Goal: Task Accomplishment & Management: Manage account settings

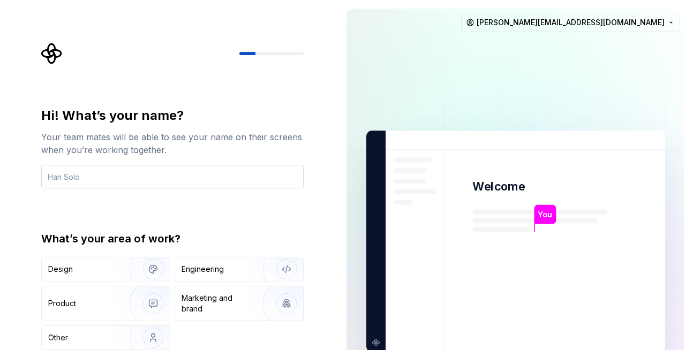
click at [122, 178] on input "text" at bounding box center [172, 177] width 263 height 24
click at [193, 218] on div "Hi! What’s your name? Your team mates will be able to see your name on their sc…" at bounding box center [172, 228] width 263 height 243
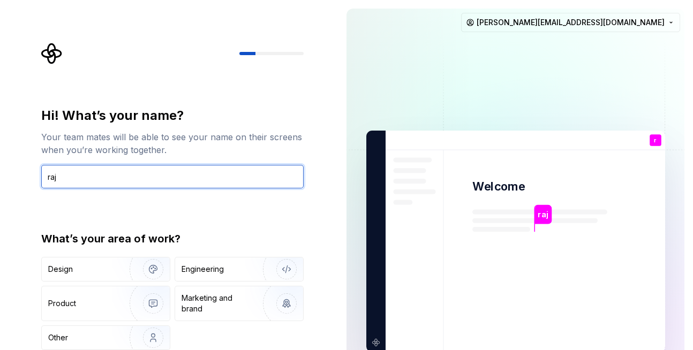
click at [167, 176] on input "raj" at bounding box center [172, 177] width 263 height 24
type input "raj"
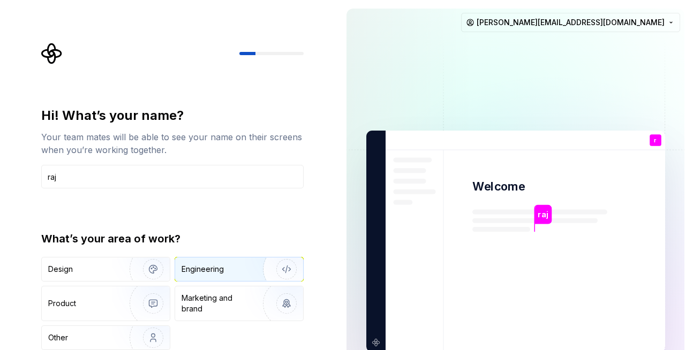
click at [191, 281] on div "Engineering" at bounding box center [239, 270] width 128 height 24
click at [269, 222] on div "Hi! What’s your name? Your team mates will be able to see your name on their sc…" at bounding box center [172, 228] width 263 height 243
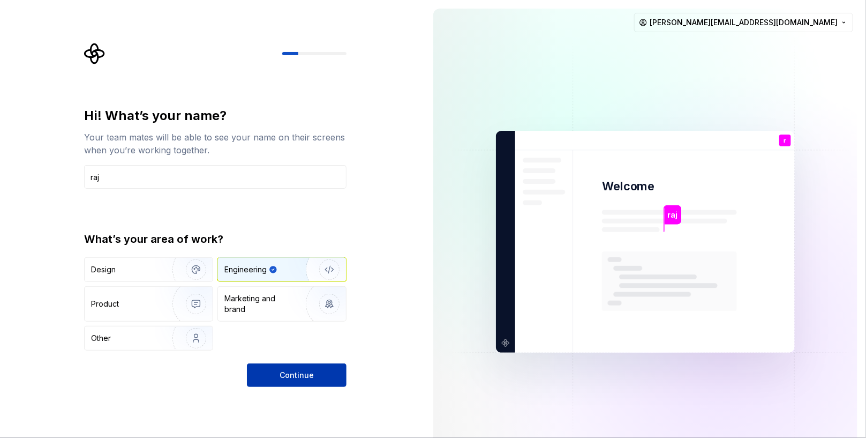
click at [290, 350] on span "Continue" at bounding box center [297, 375] width 34 height 11
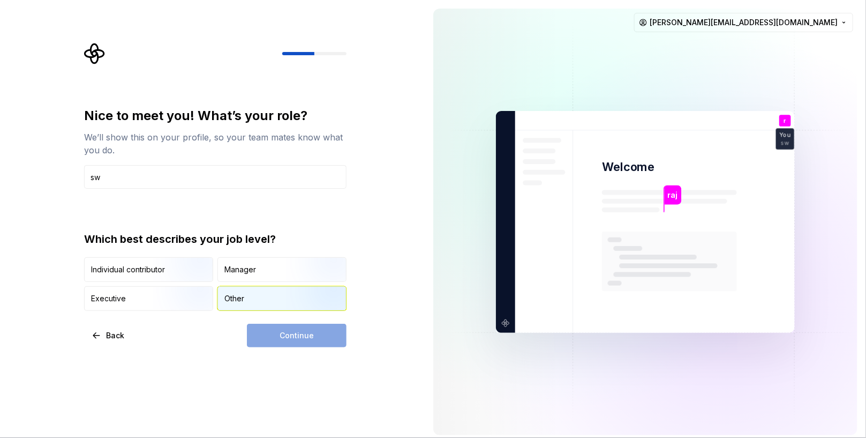
type input "sw"
click at [244, 298] on div "Other" at bounding box center [235, 298] width 20 height 11
click at [299, 340] on span "Continue" at bounding box center [297, 335] width 34 height 11
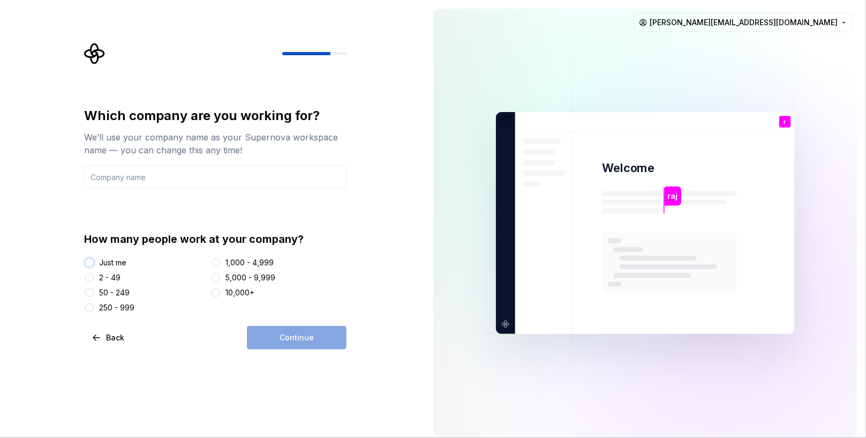
click at [86, 263] on button "Just me" at bounding box center [89, 262] width 9 height 9
click at [304, 345] on div "Continue" at bounding box center [297, 338] width 100 height 24
click at [285, 332] on div "Continue" at bounding box center [297, 338] width 100 height 24
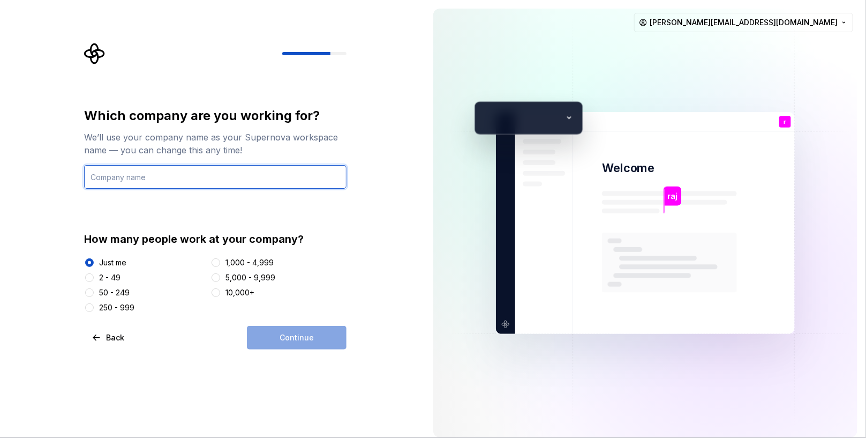
click at [153, 178] on input "text" at bounding box center [215, 177] width 263 height 24
type input "abc"
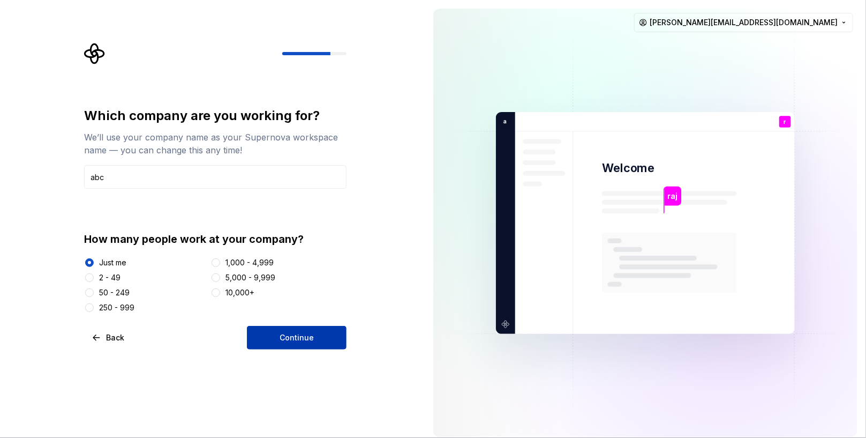
click at [301, 336] on span "Continue" at bounding box center [297, 337] width 34 height 11
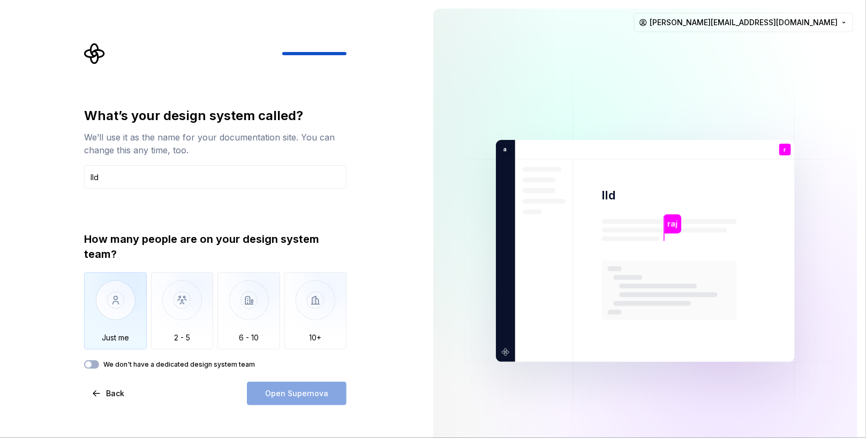
type input "lld"
click at [136, 315] on img "button" at bounding box center [115, 308] width 63 height 72
click at [298, 350] on span "Open Supernova" at bounding box center [296, 393] width 63 height 11
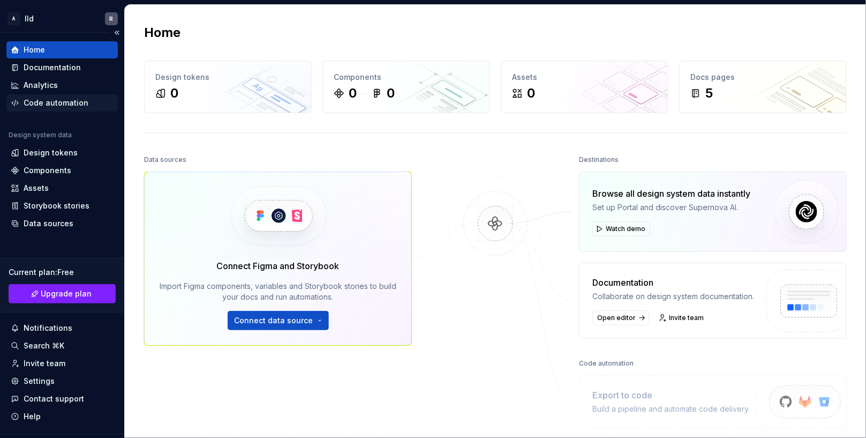
click at [39, 99] on div "Code automation" at bounding box center [56, 103] width 65 height 11
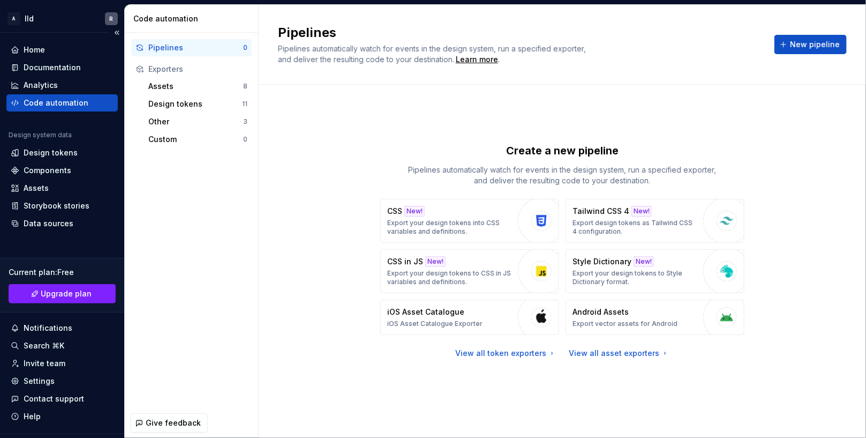
scroll to position [24, 0]
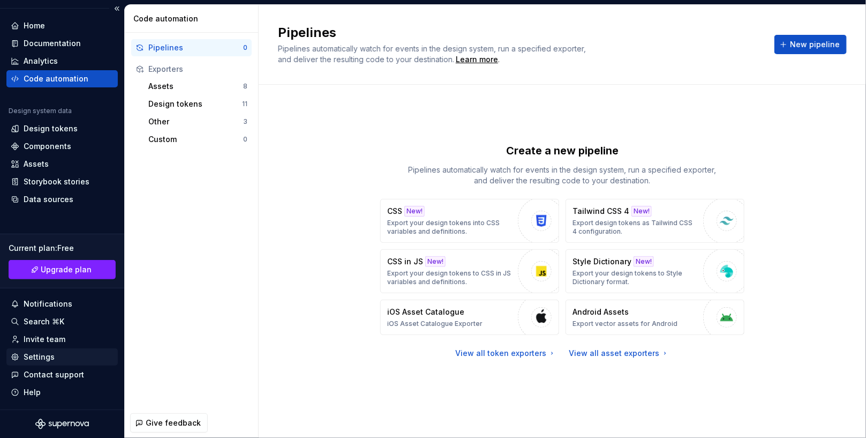
click at [48, 350] on div "Settings" at bounding box center [61, 356] width 111 height 17
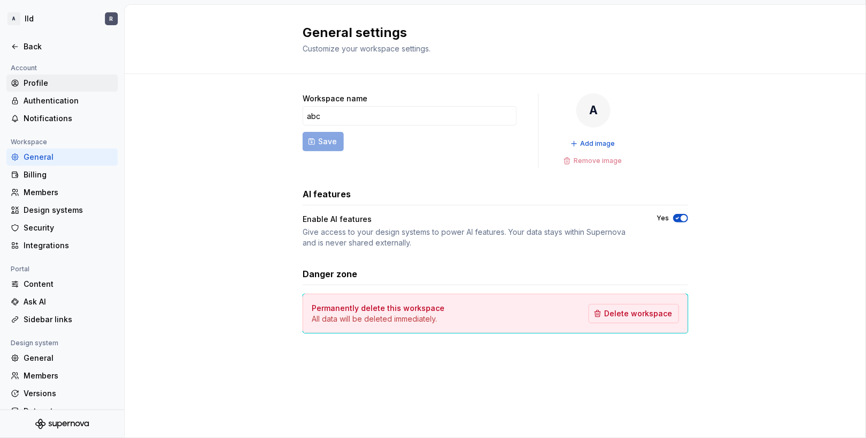
click at [44, 86] on div "Profile" at bounding box center [69, 83] width 90 height 11
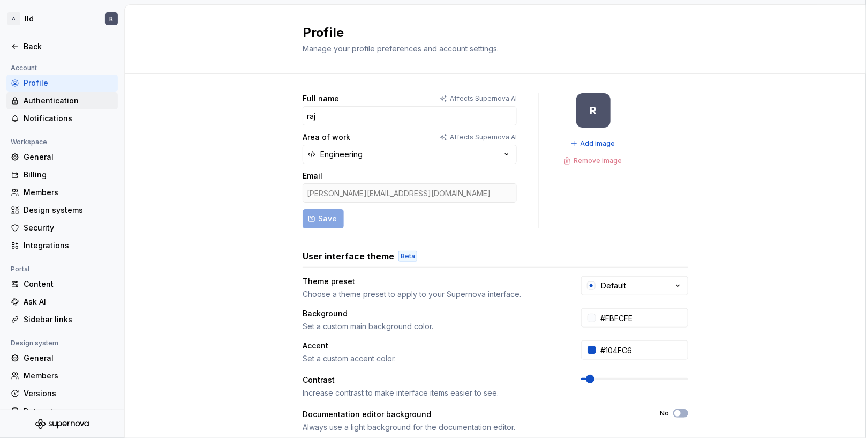
click at [55, 97] on div "Authentication" at bounding box center [69, 100] width 90 height 11
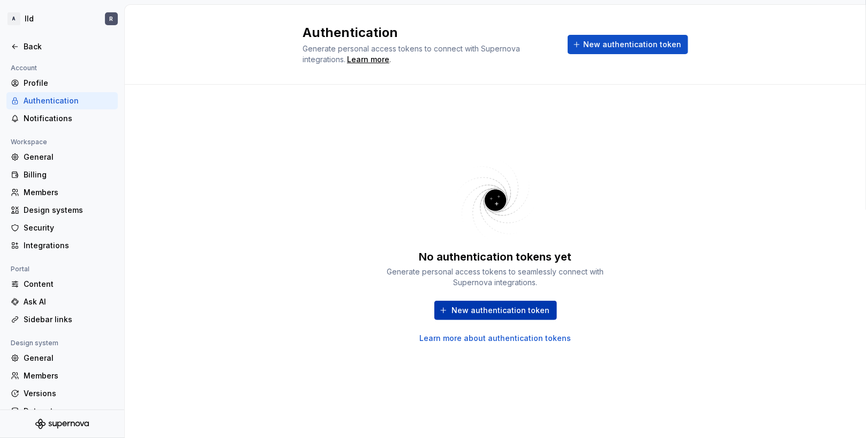
click at [488, 314] on span "New authentication token" at bounding box center [501, 310] width 98 height 11
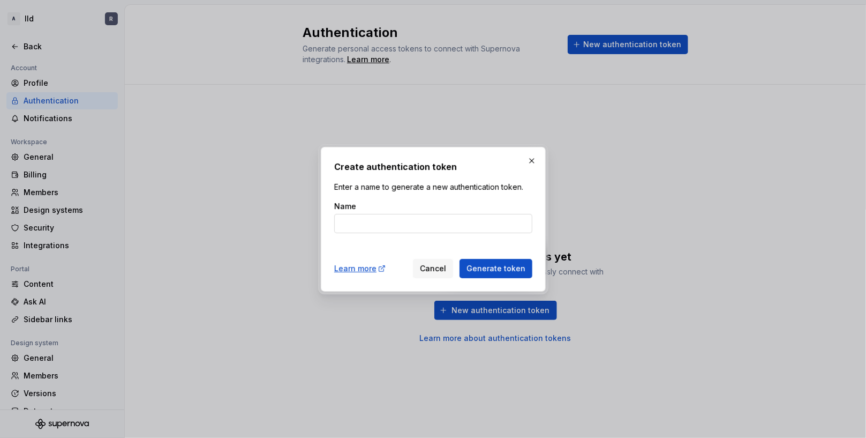
click at [376, 226] on input "Name" at bounding box center [433, 223] width 198 height 19
type input "vscode"
click at [498, 269] on span "Generate token" at bounding box center [496, 268] width 59 height 11
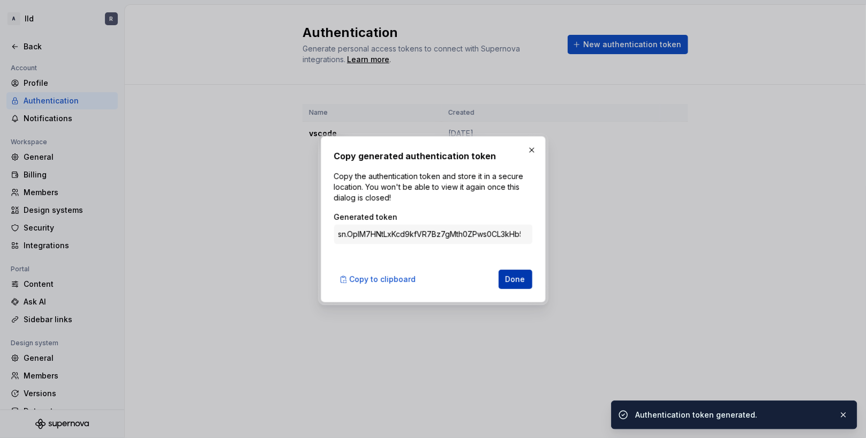
click at [512, 282] on span "Done" at bounding box center [516, 279] width 20 height 11
